Goal: Information Seeking & Learning: Learn about a topic

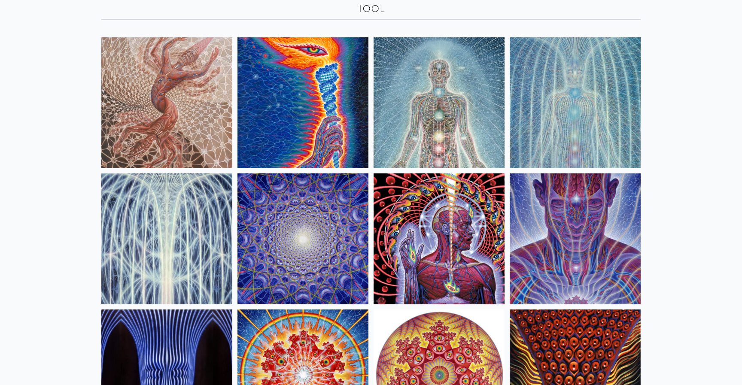
scroll to position [56, 0]
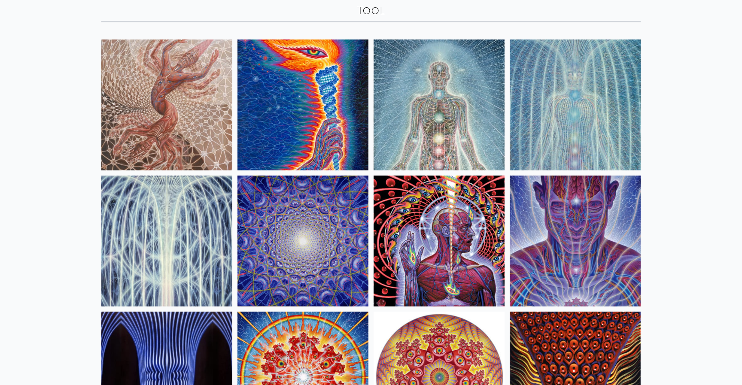
click at [182, 92] on img at bounding box center [166, 104] width 131 height 131
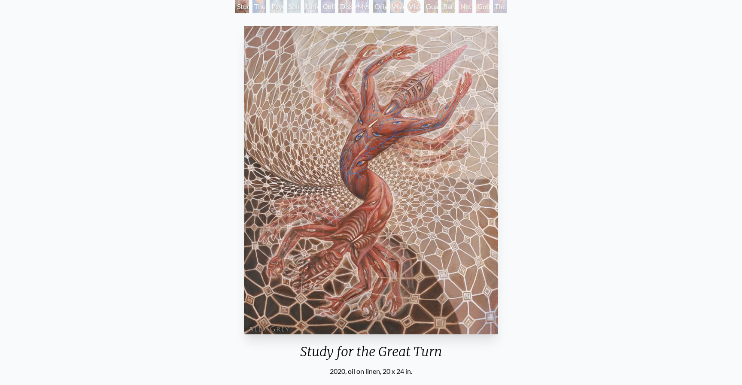
scroll to position [59, 0]
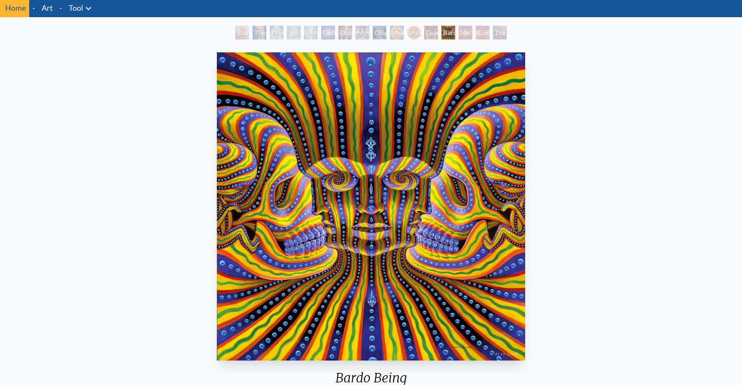
scroll to position [34, 0]
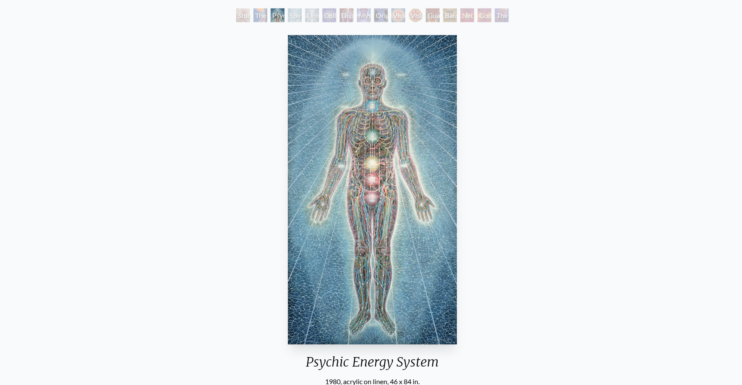
scroll to position [47, 0]
